Goal: Transaction & Acquisition: Purchase product/service

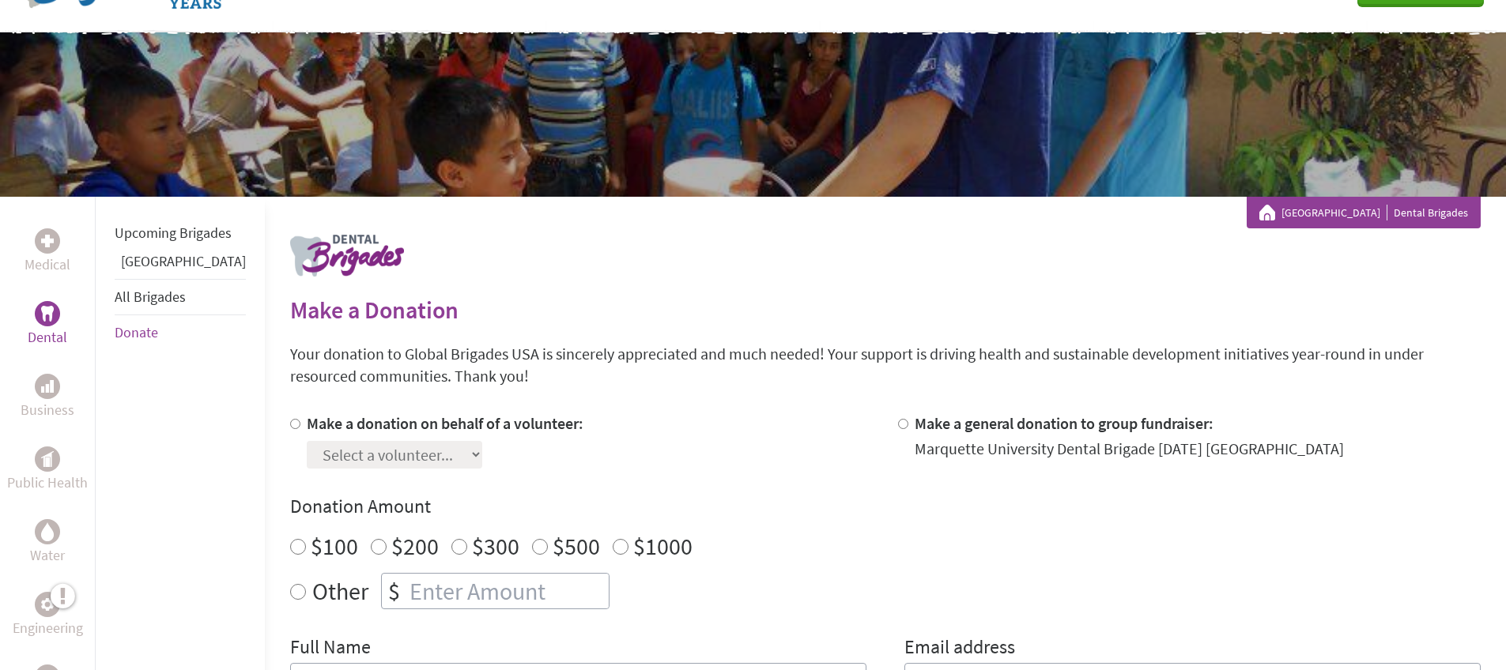
scroll to position [102, 0]
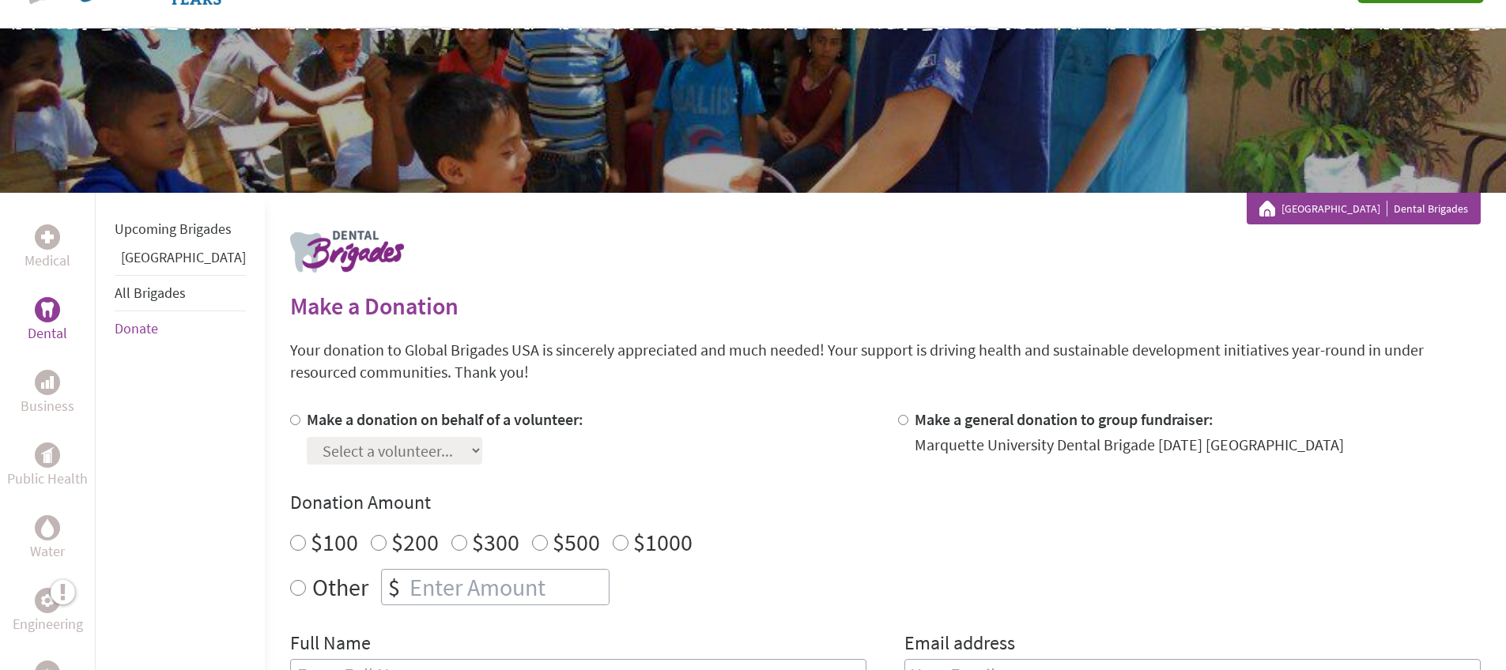
click at [141, 302] on link "All Brigades" at bounding box center [150, 293] width 71 height 18
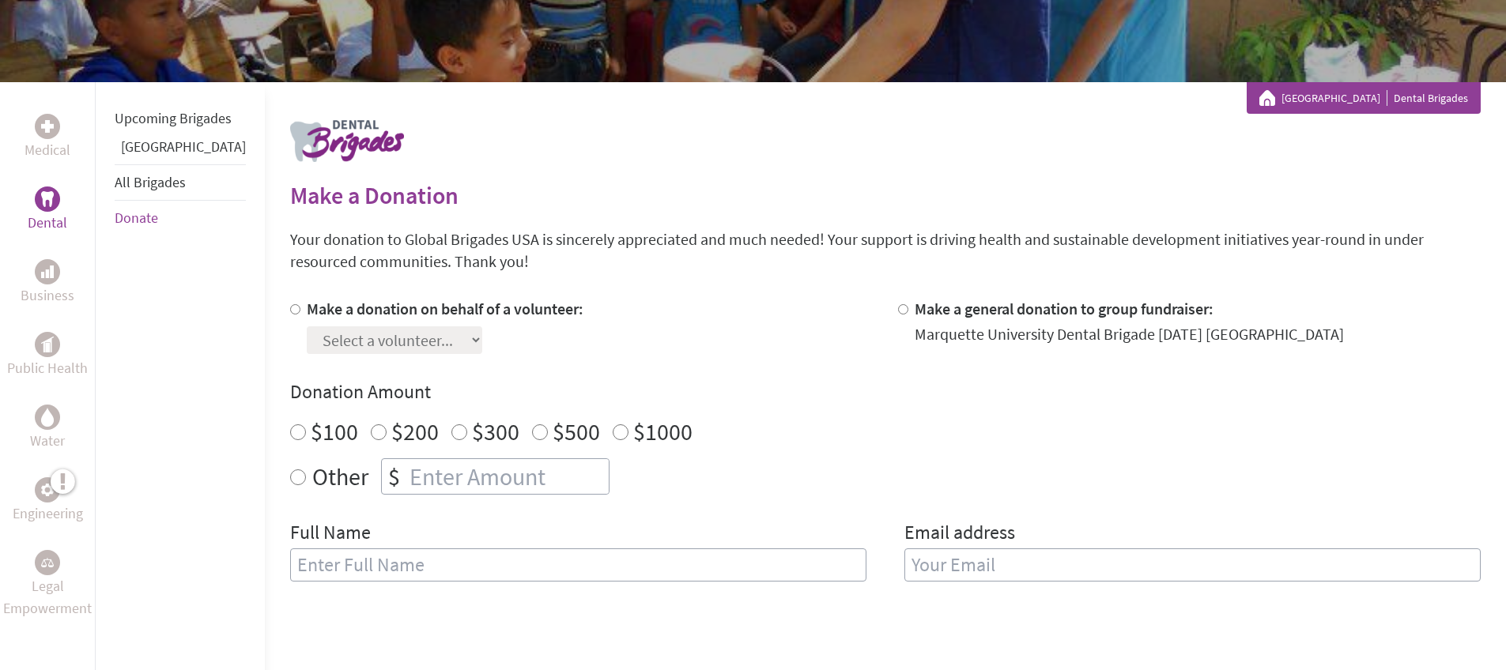
scroll to position [29, 0]
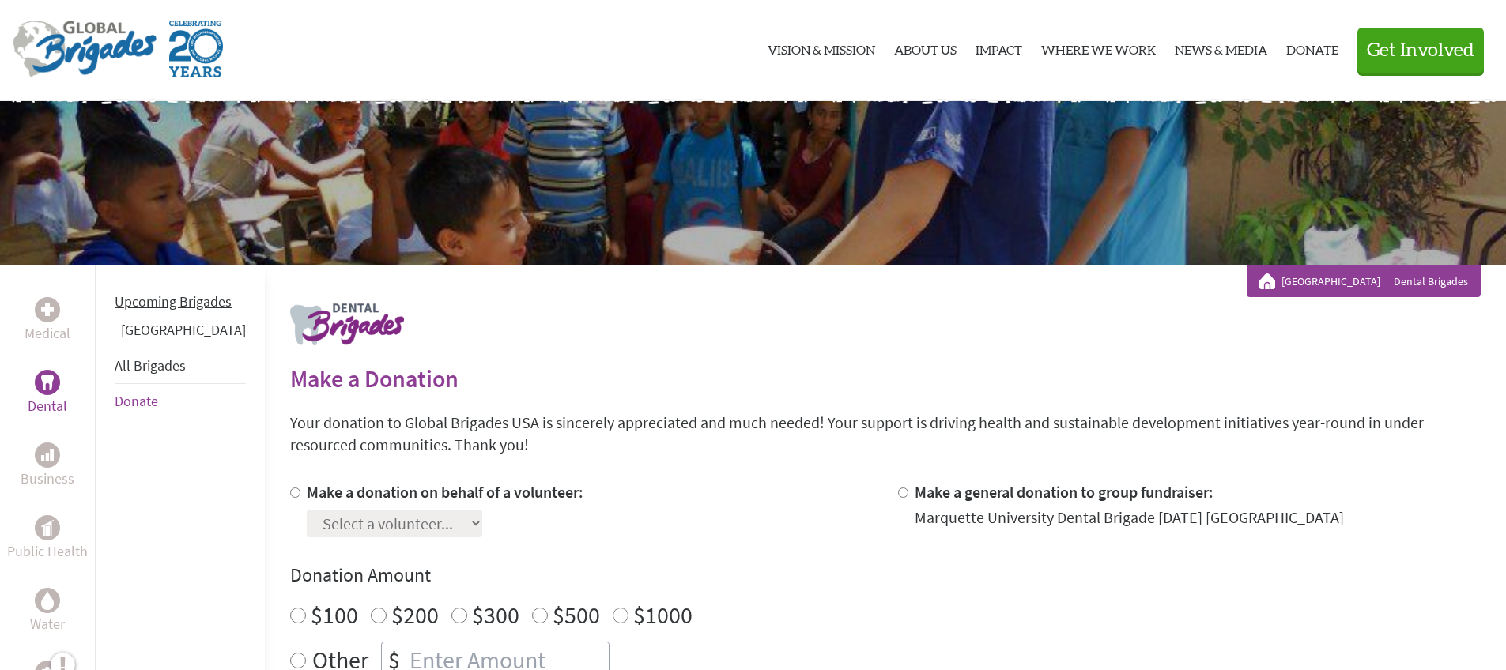
click at [157, 311] on link "Upcoming Brigades" at bounding box center [173, 301] width 117 height 18
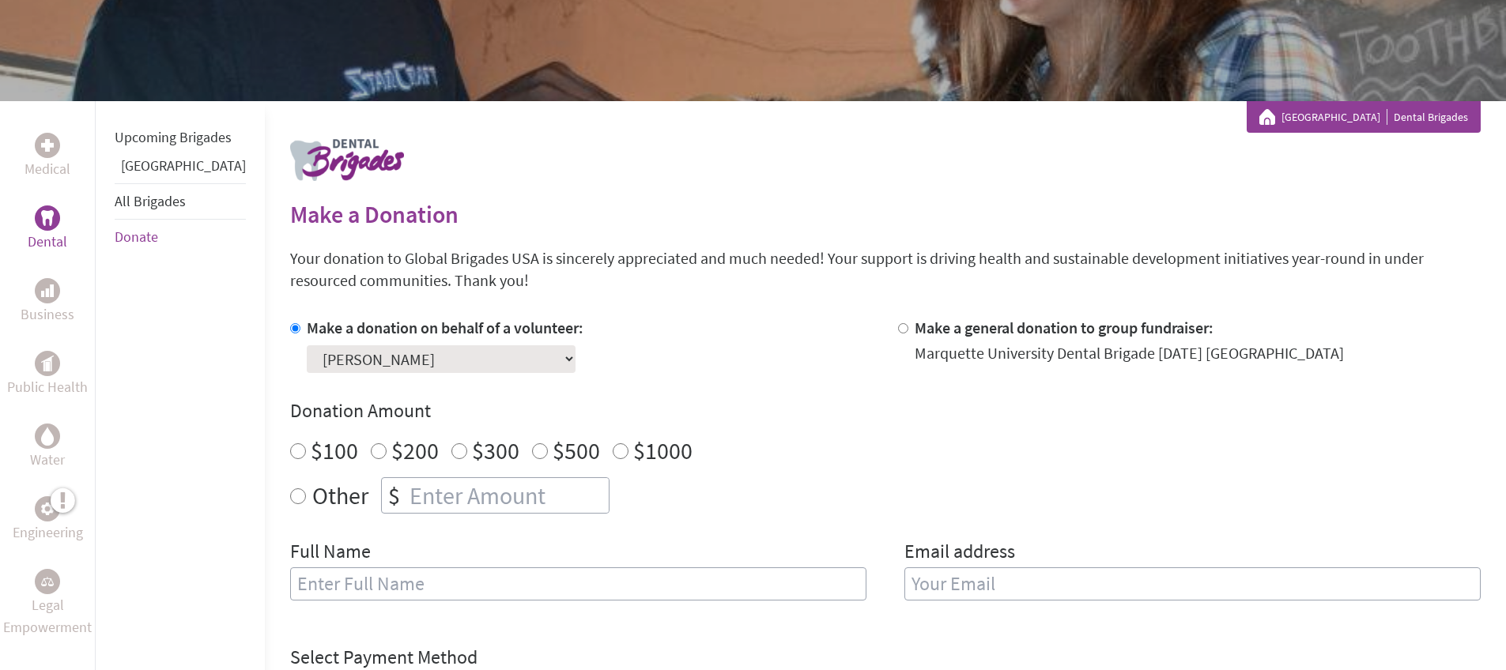
scroll to position [196, 0]
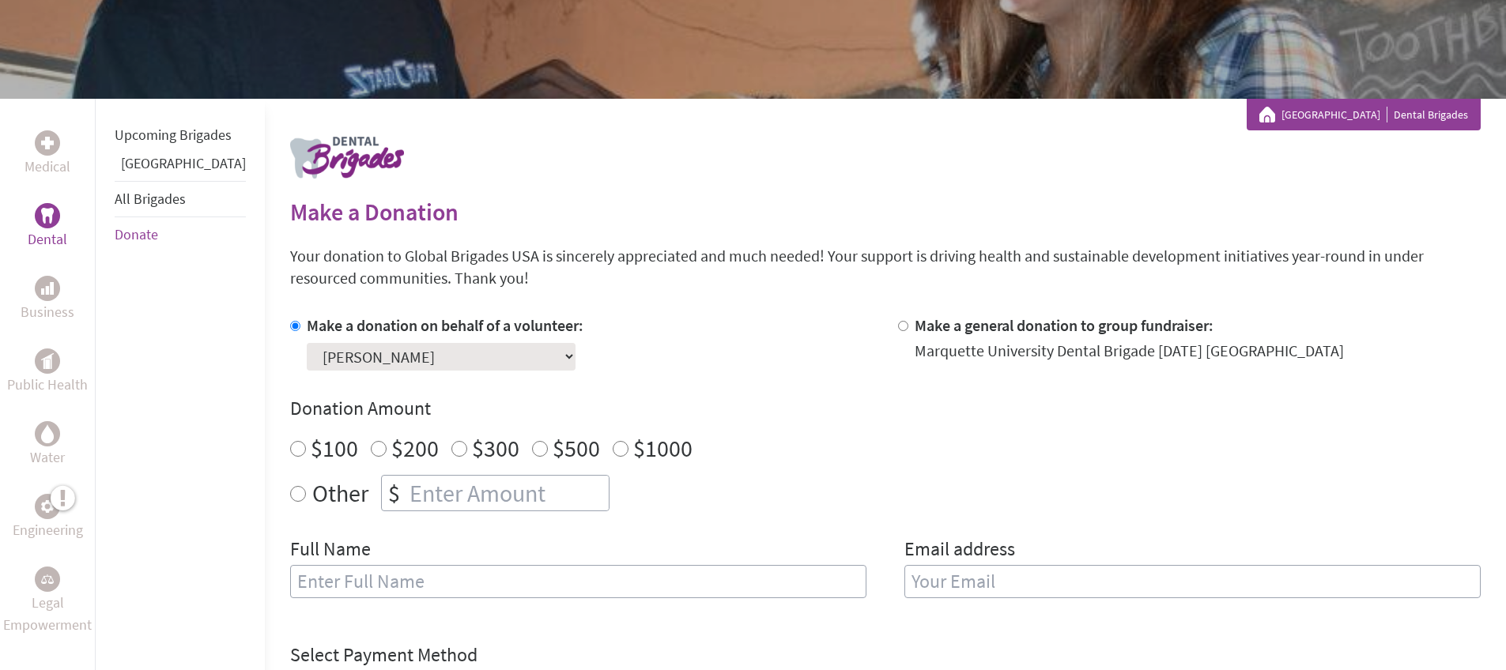
click at [377, 348] on select "Select a volunteer... Adam Mustafa Adeline Langer Adrianna Alberts Aras Buozius…" at bounding box center [441, 357] width 269 height 28
